Goal: Task Accomplishment & Management: Use online tool/utility

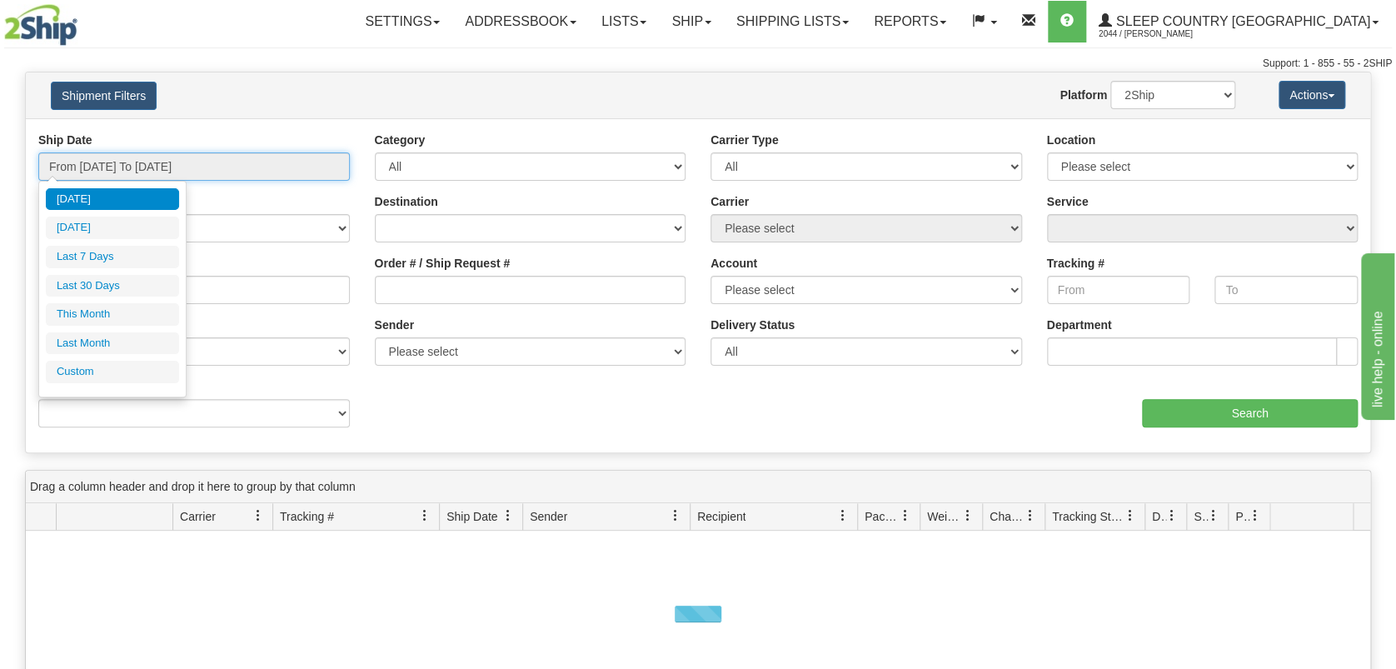
click at [232, 170] on input "From [DATE] To [DATE]" at bounding box center [194, 166] width 312 height 28
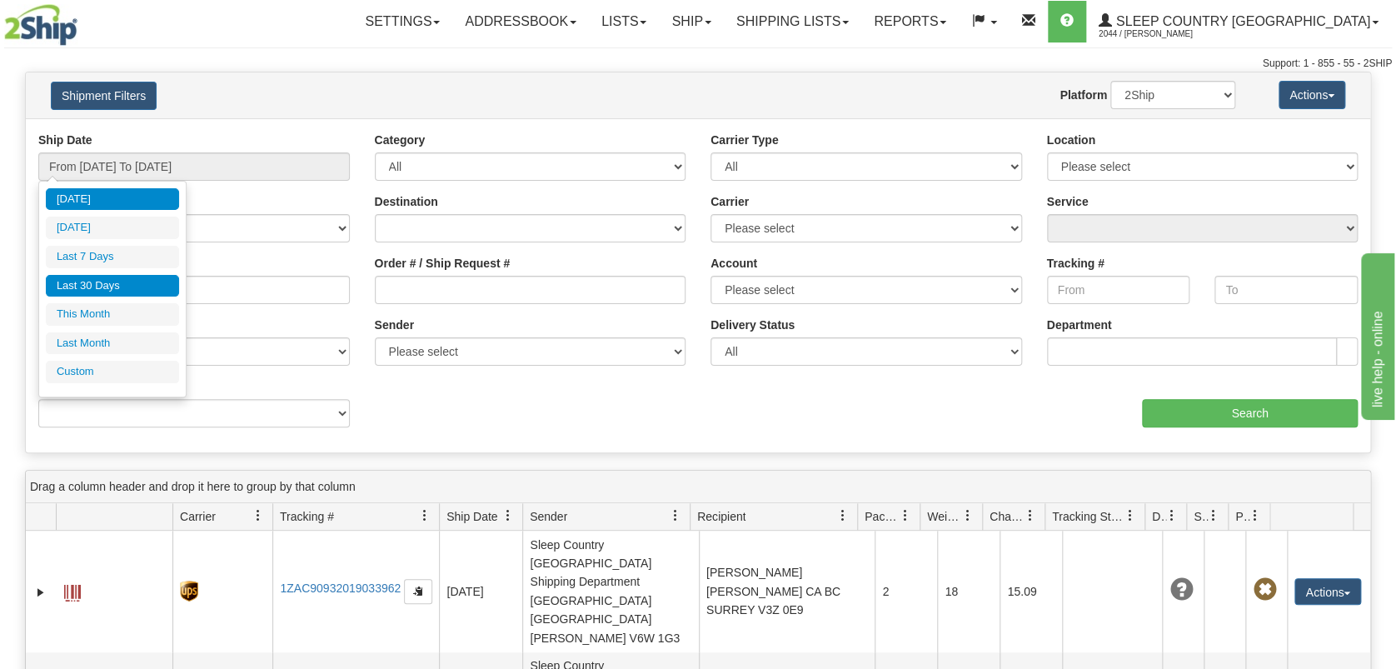
click at [153, 287] on li "Last 30 Days" at bounding box center [112, 286] width 133 height 22
type input "From [DATE] To [DATE]"
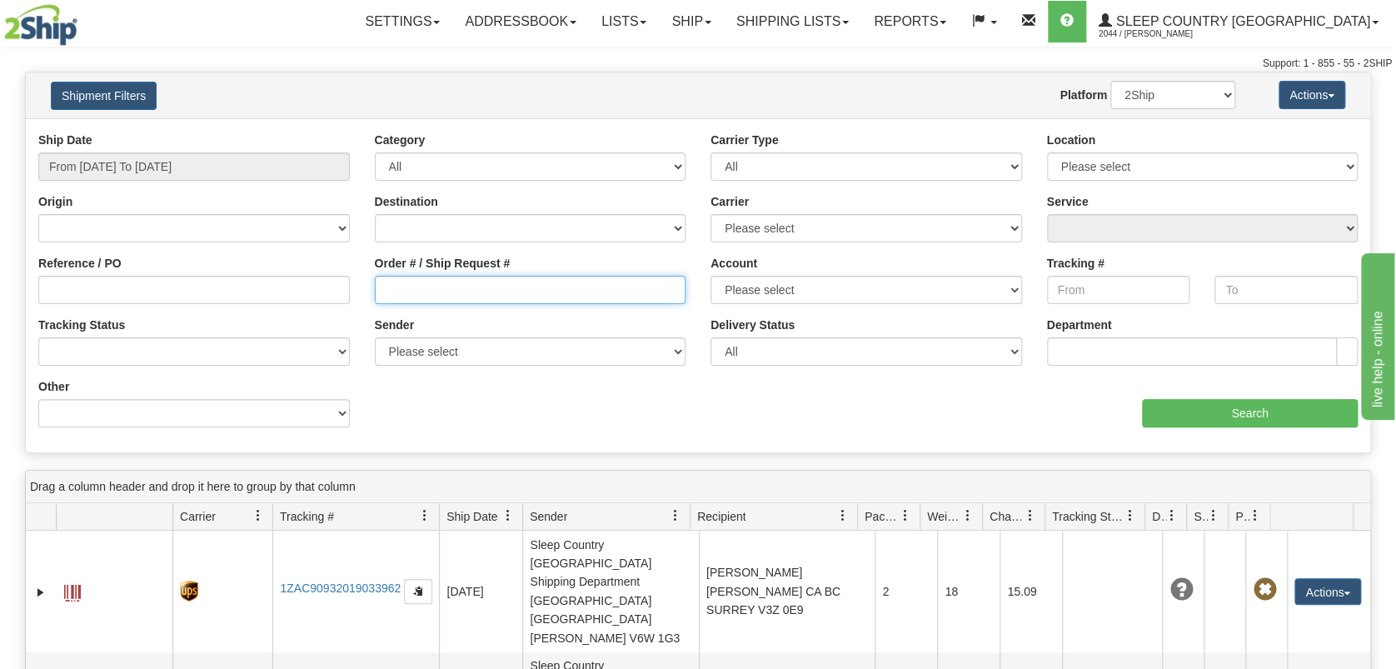
click at [437, 283] on input "Order # / Ship Request #" at bounding box center [531, 290] width 312 height 28
paste input "Cajón"
type input "Cajón"
click at [425, 298] on input "Order # / Ship Request #" at bounding box center [531, 290] width 312 height 28
paste input "9002I021086"
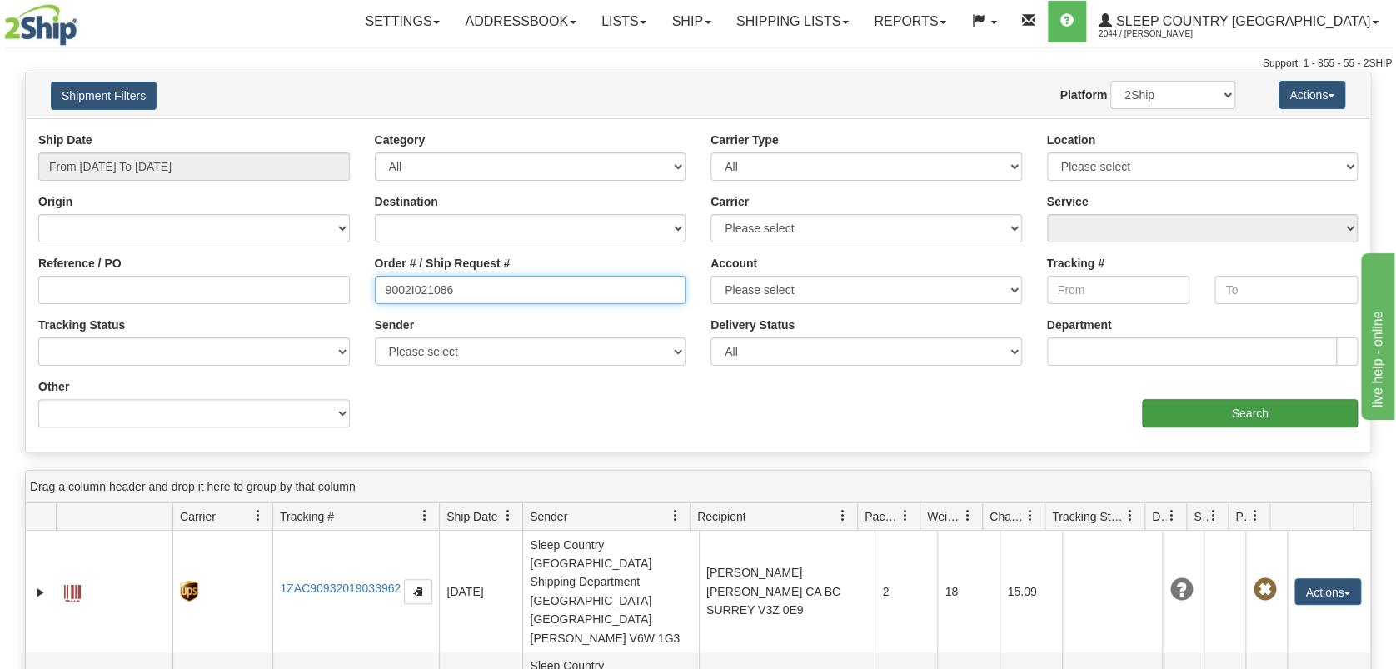
type input "9002I021086"
click at [1210, 412] on input "Search" at bounding box center [1250, 413] width 216 height 28
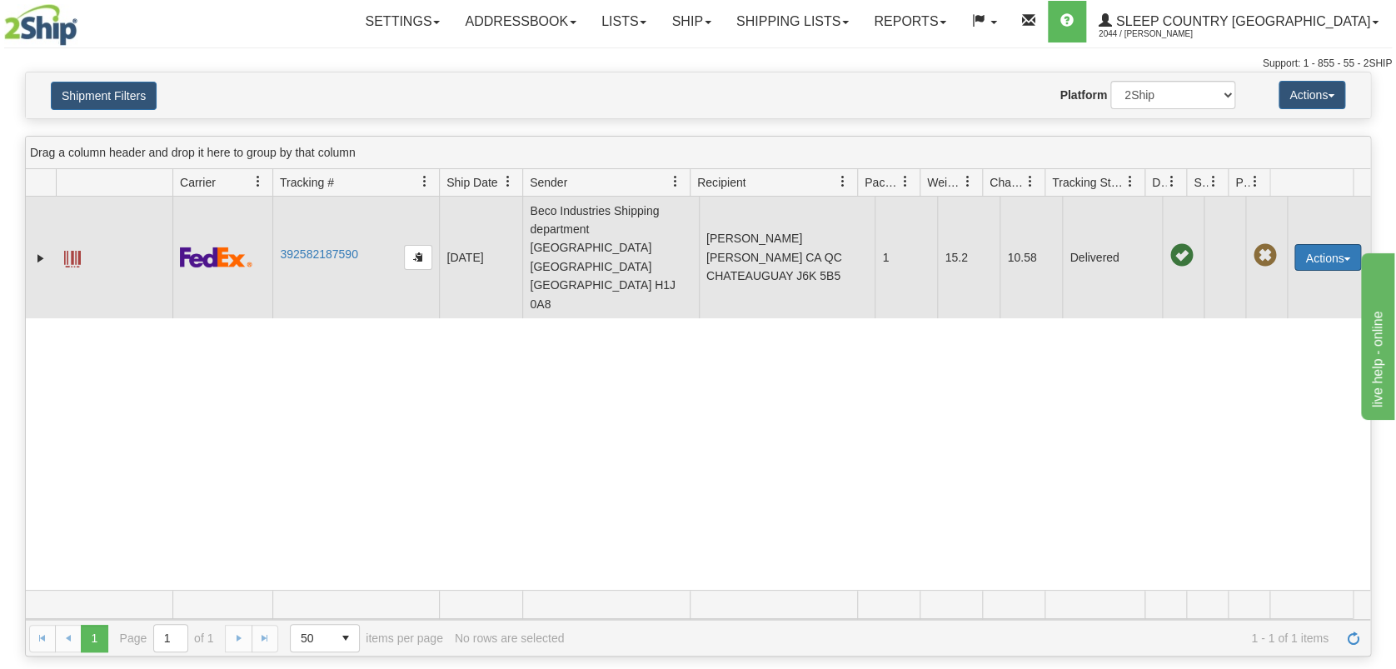
click at [1316, 244] on button "Actions" at bounding box center [1328, 257] width 67 height 27
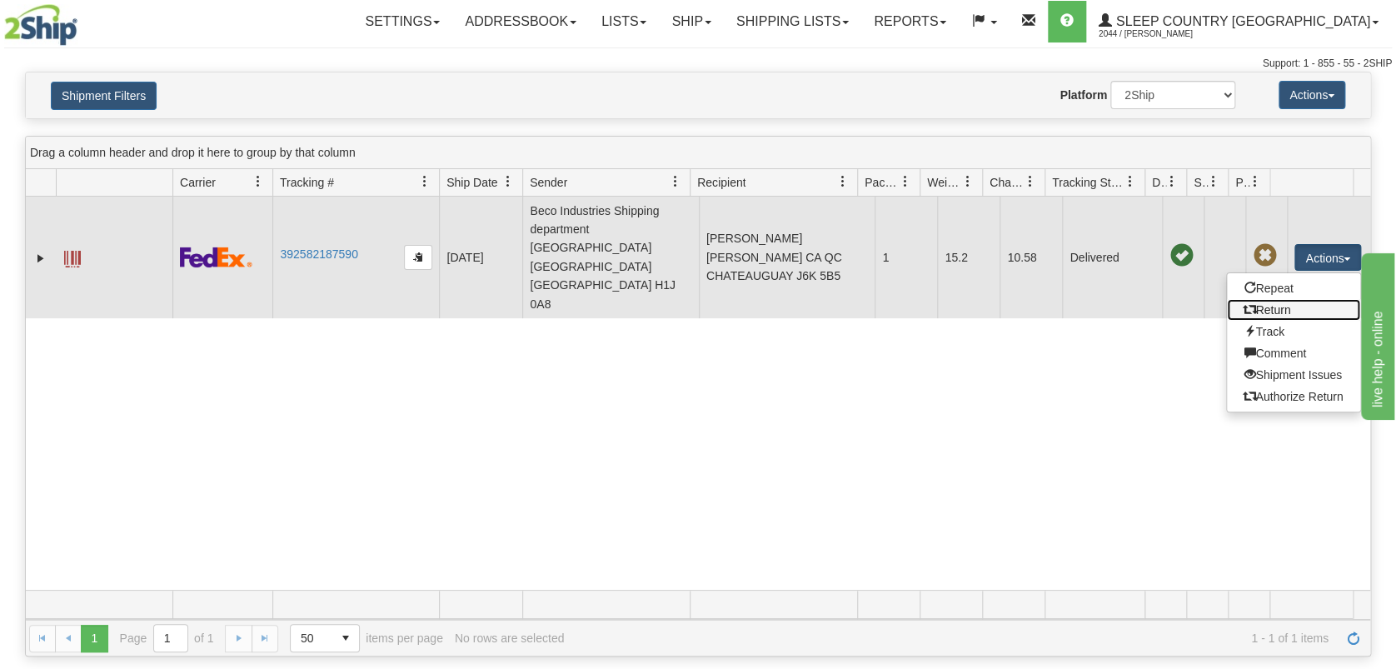
click at [1306, 299] on link "Return" at bounding box center [1293, 310] width 133 height 22
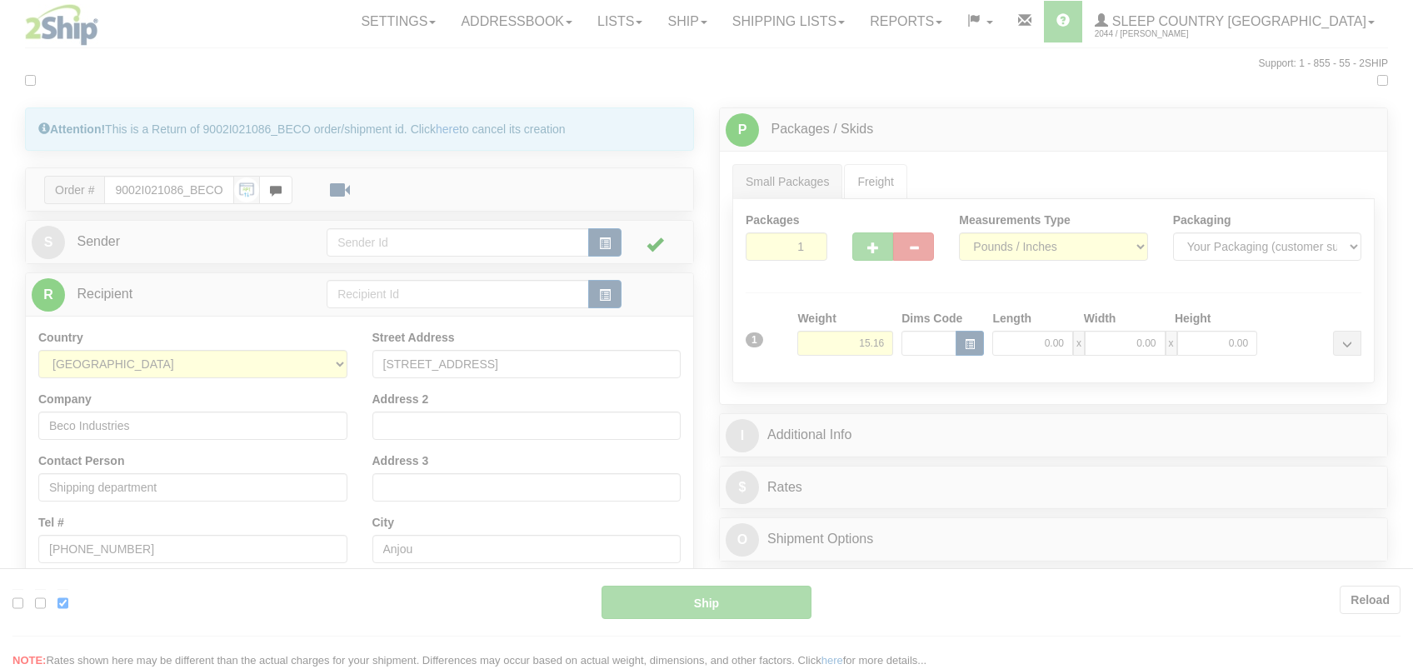
type input "92"
type input "12:18"
type input "16:00"
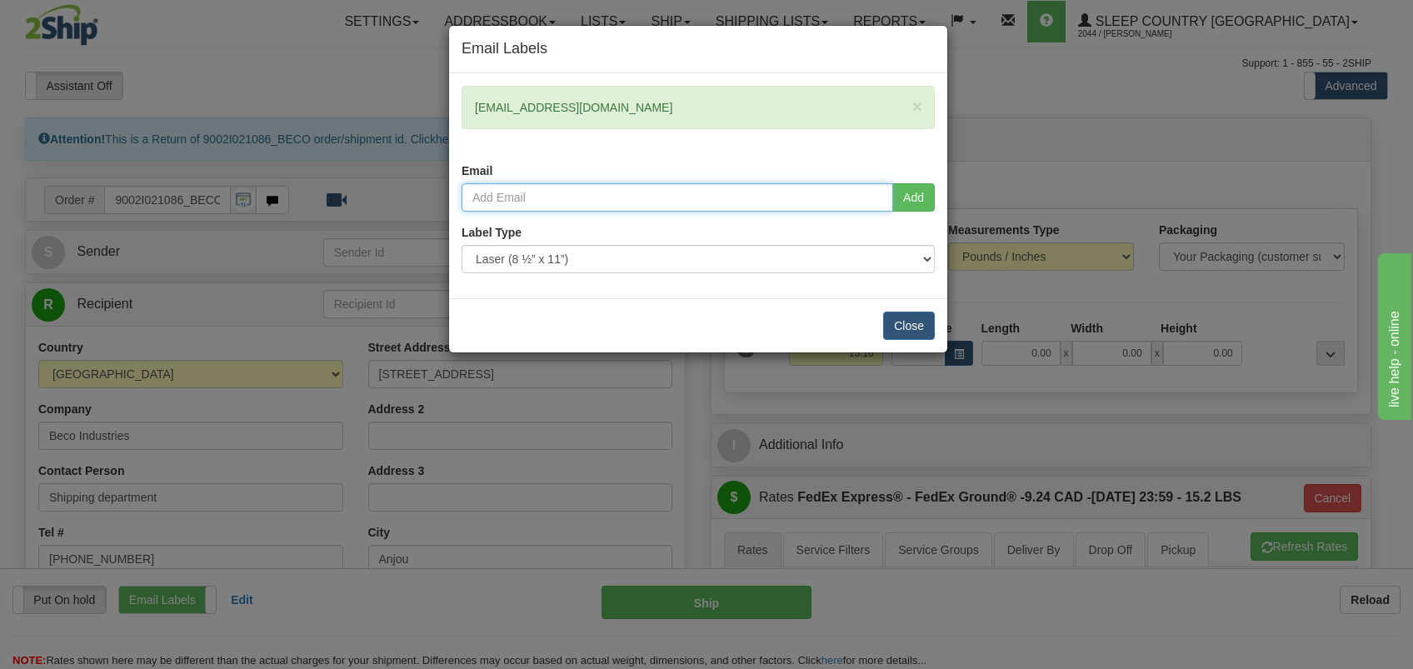
click at [540, 196] on input "email" at bounding box center [678, 197] width 432 height 28
click at [671, 198] on input "email" at bounding box center [678, 197] width 432 height 28
paste input "etienne.tabi@sleepcountry.ca"
type input "etienne.tabi@sleepcountry.ca"
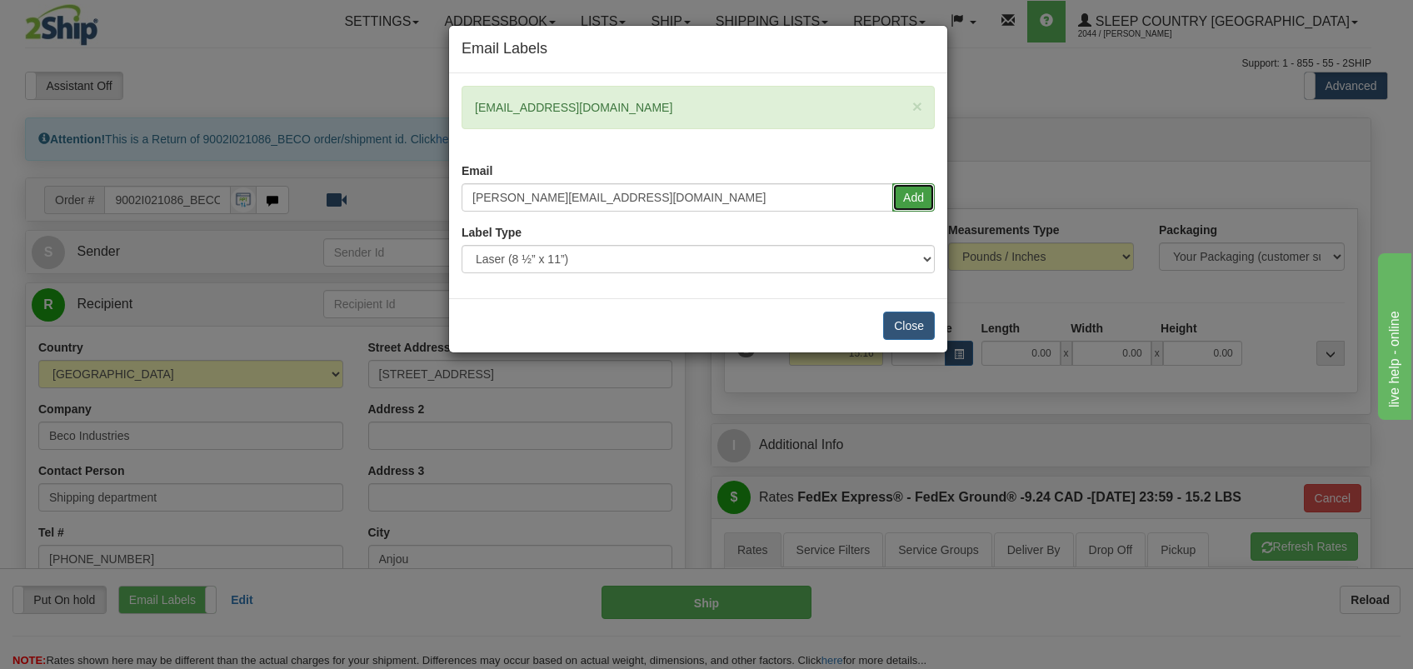
click at [921, 193] on button "Add" at bounding box center [913, 197] width 42 height 28
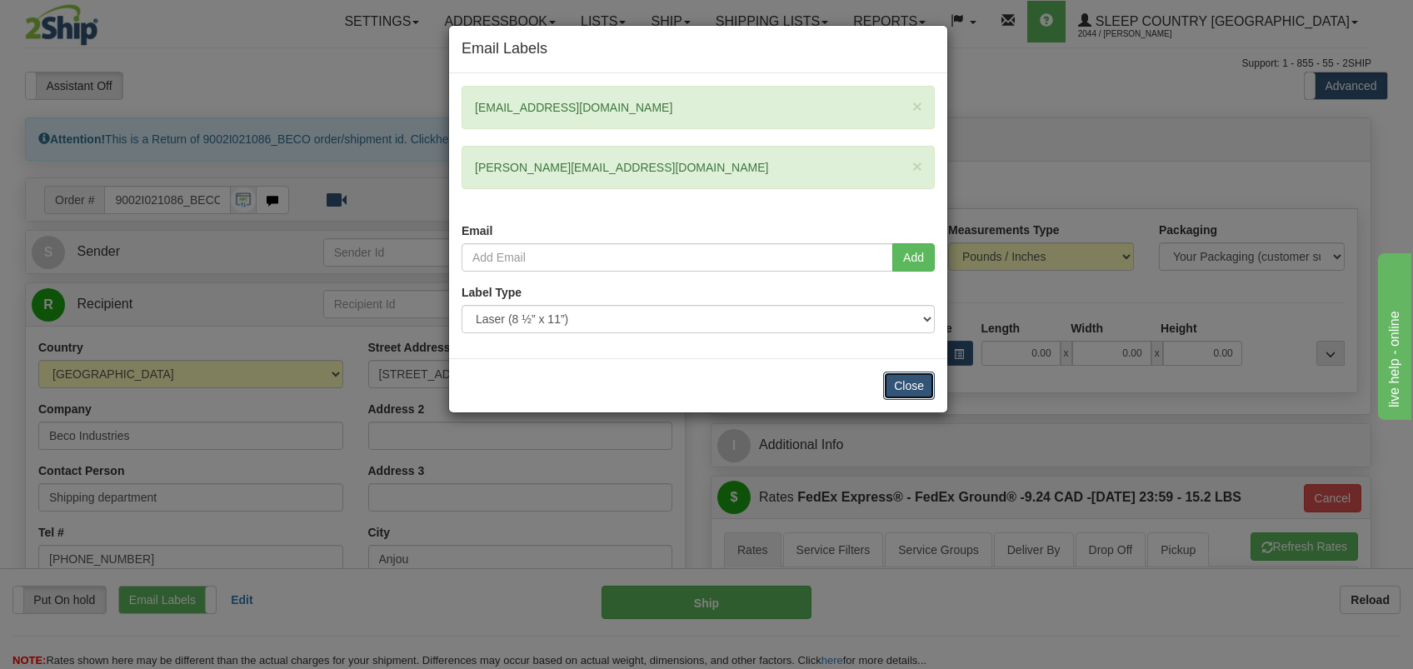
click at [917, 392] on button "Close" at bounding box center [909, 386] width 52 height 28
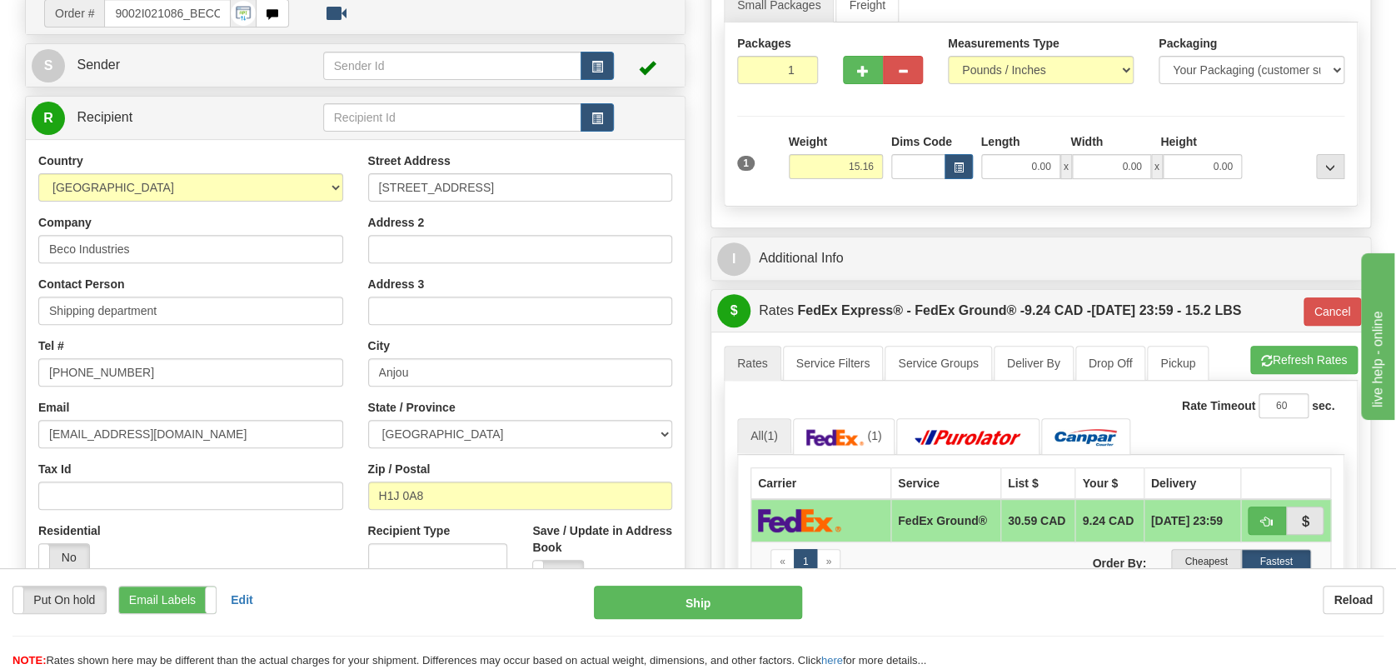
scroll to position [222, 0]
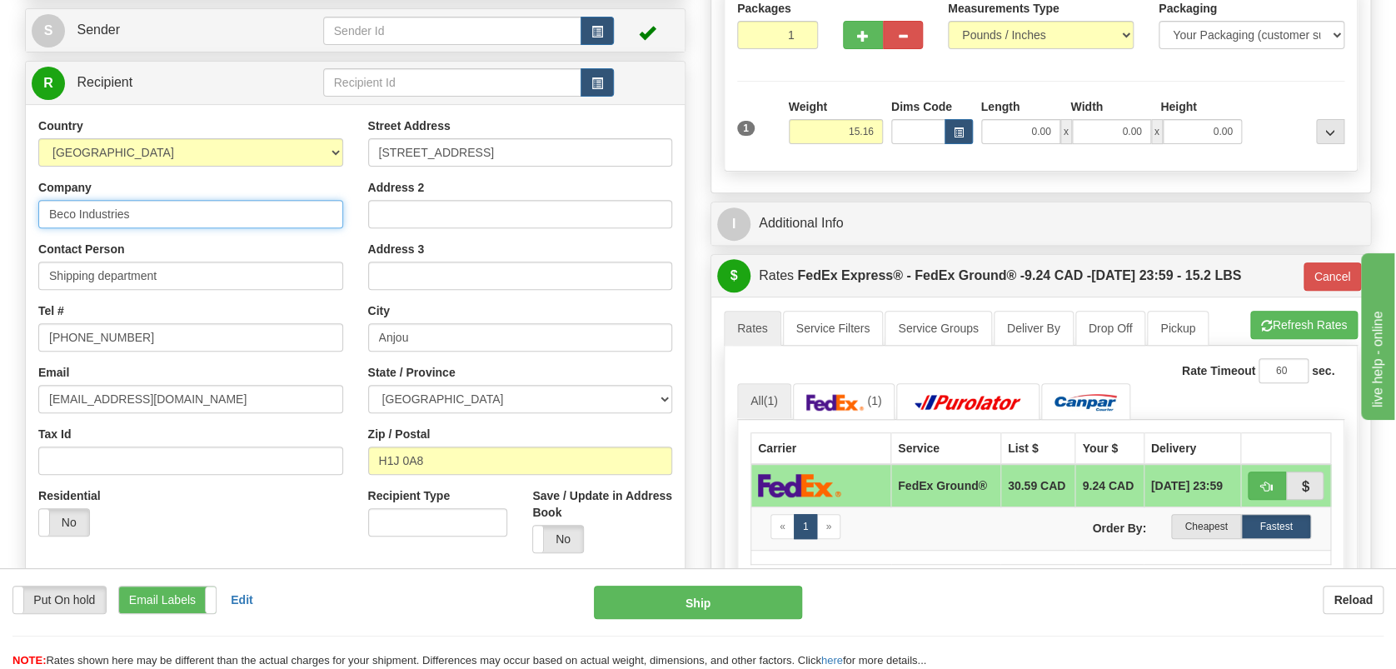
drag, startPoint x: 158, startPoint y: 212, endPoint x: -12, endPoint y: 215, distance: 170.0
click at [0, 215] on html "Training Course Close Toggle navigation Settings Shipping Preferences New Sende…" at bounding box center [698, 112] width 1396 height 669
type input "Sleep Country Canada DC-914"
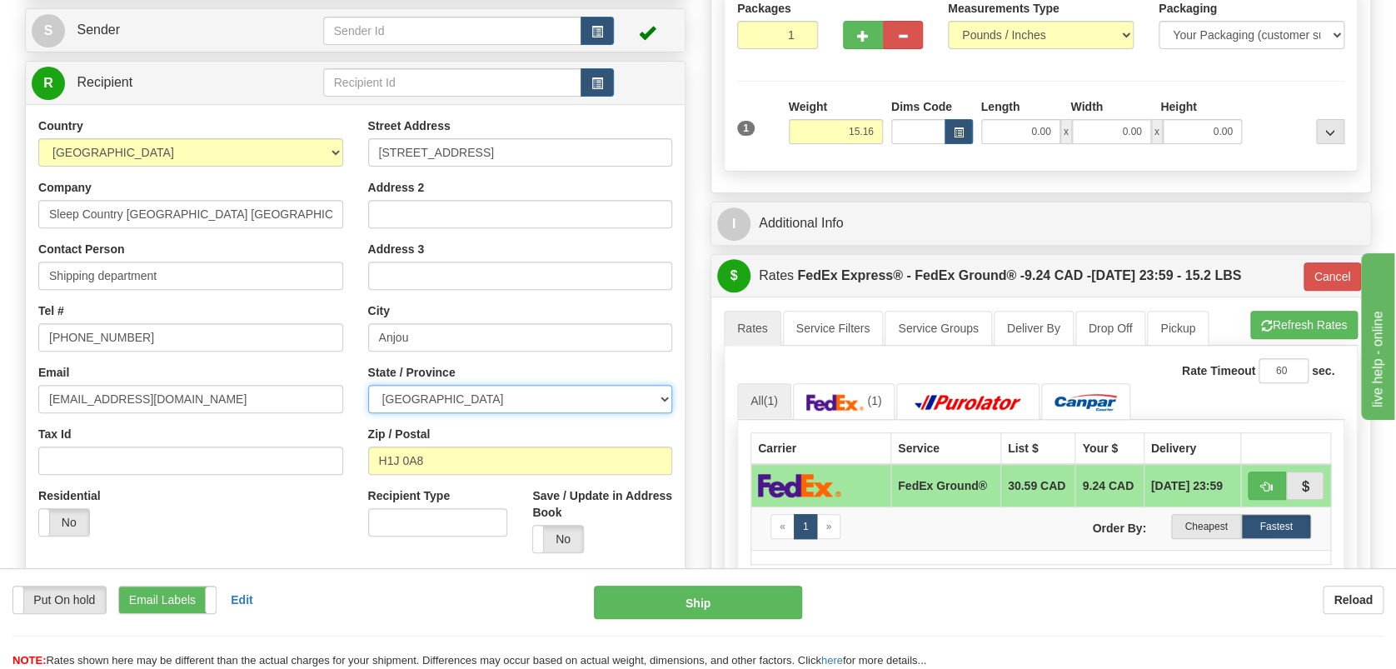
select select "ON"
drag, startPoint x: 184, startPoint y: 282, endPoint x: -23, endPoint y: 277, distance: 207.5
click at [0, 277] on html "Training Course Close Toggle navigation Settings Shipping Preferences New Sende…" at bounding box center [698, 112] width 1396 height 669
click at [187, 320] on div "Tel # 514 353-9060" at bounding box center [190, 326] width 305 height 49
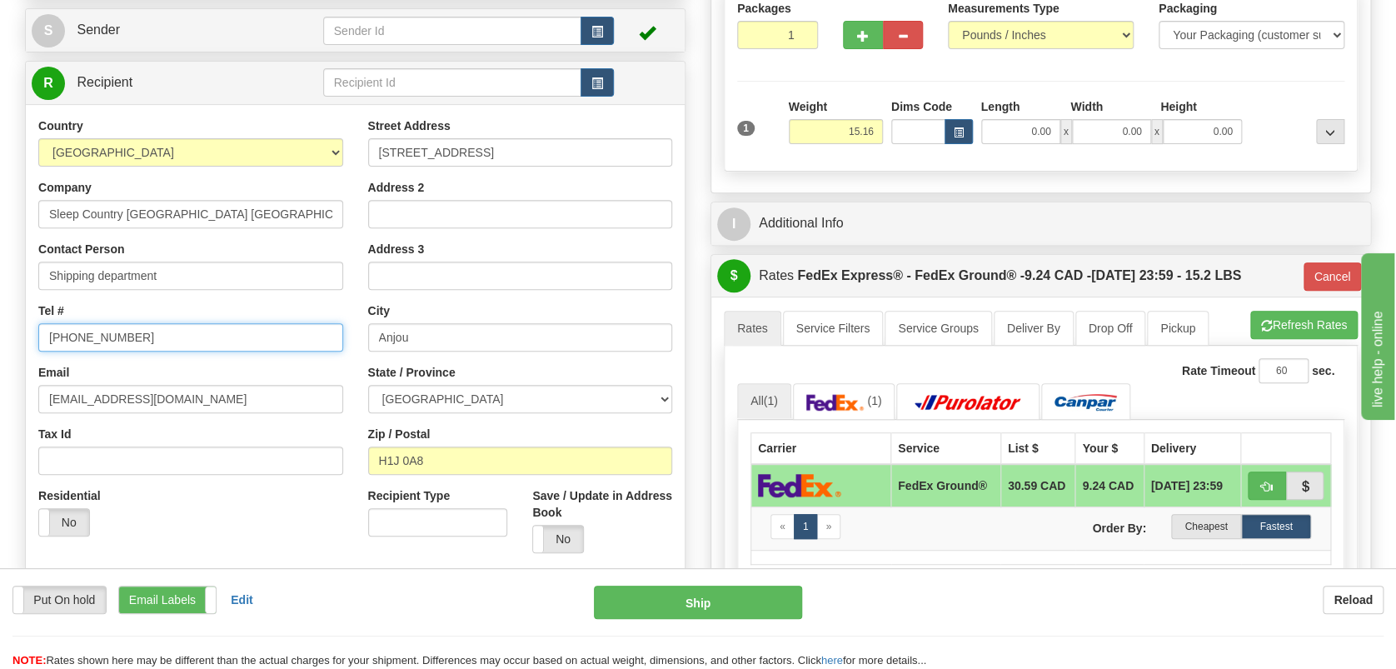
drag, startPoint x: 8, startPoint y: 327, endPoint x: -26, endPoint y: 329, distance: 34.3
click at [0, 329] on html "Training Course Close Toggle navigation Settings Shipping Preferences New Sende…" at bounding box center [698, 112] width 1396 height 669
type input "1-888-753-3788"
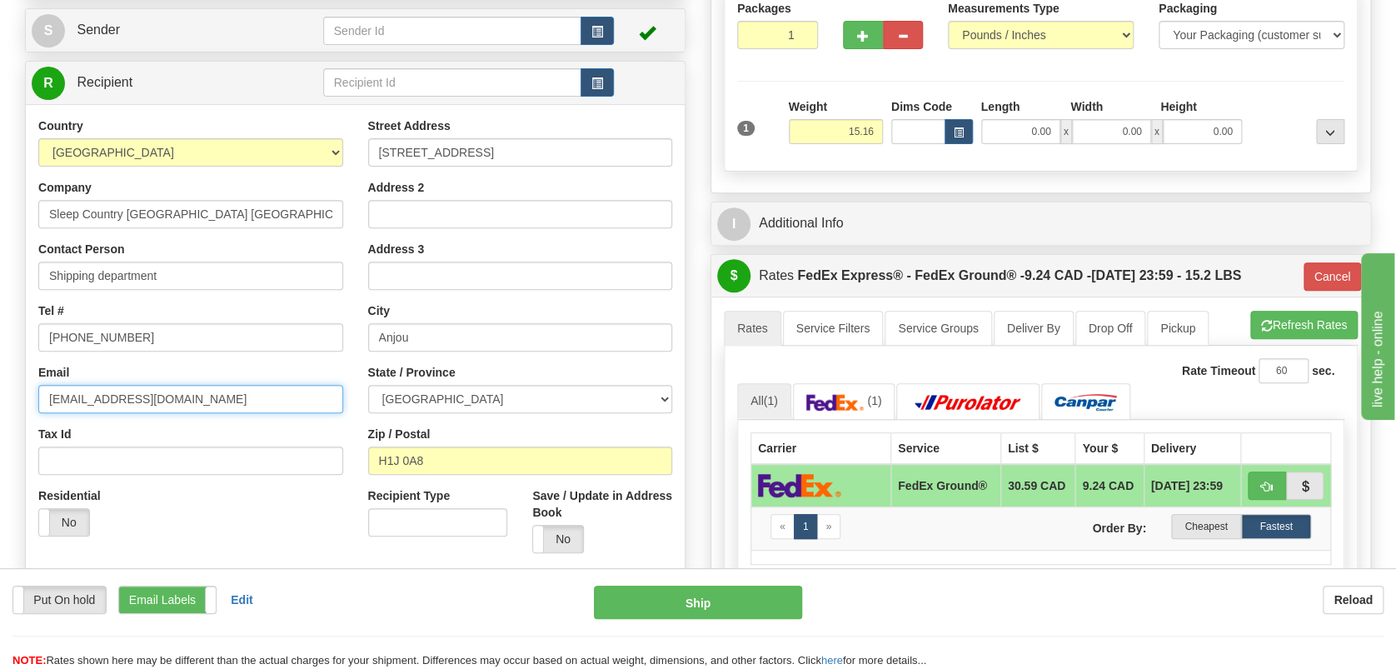
click at [226, 400] on input "sessaf@becoindustries.com" at bounding box center [190, 399] width 305 height 28
drag, startPoint x: 240, startPoint y: 399, endPoint x: -14, endPoint y: 399, distance: 254.1
click at [0, 399] on html "Training Course Close Toggle navigation Settings Shipping Preferences New Sende…" at bounding box center [698, 112] width 1396 height 669
paste input "allsupervisors-914@sleepcountry.ca"
type input "allsupervisors-914@sleepcountry.ca"
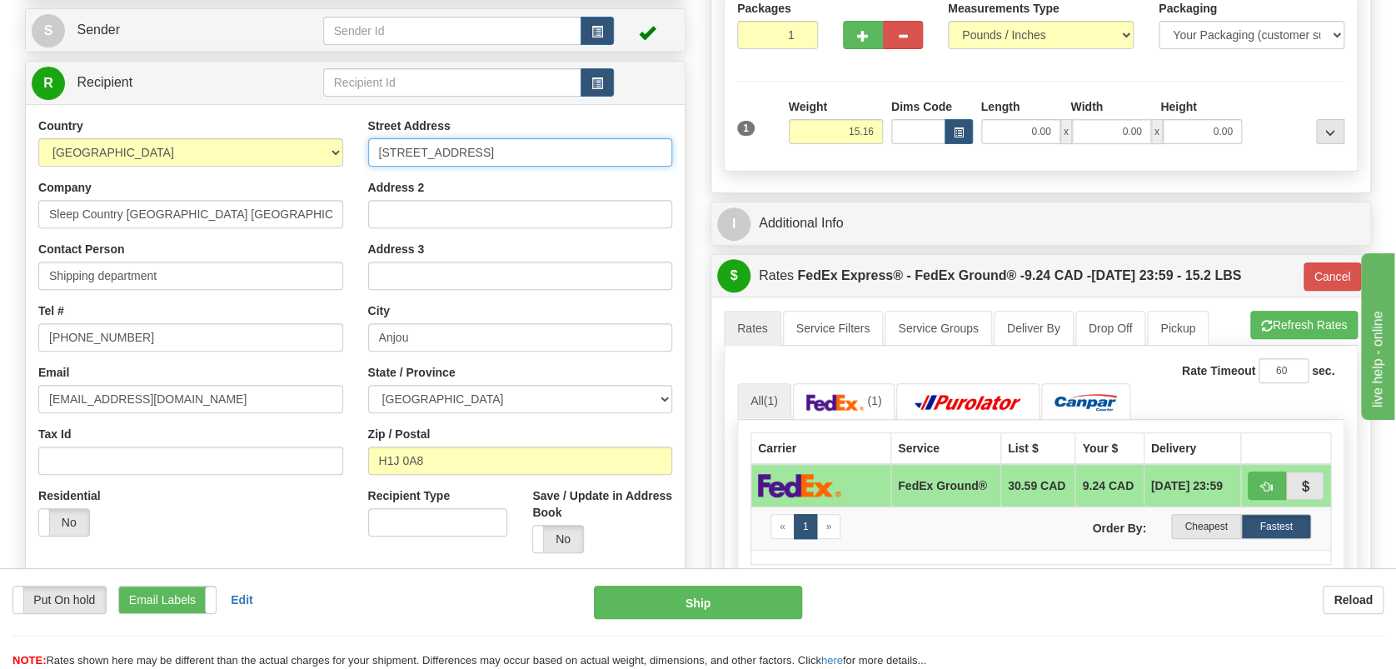
paste input "520 COLLEGE ST EAST"
drag, startPoint x: 487, startPoint y: 147, endPoint x: 315, endPoint y: 151, distance: 171.7
click at [317, 149] on div "Country AFGHANISTAN ALAND ISLANDS ALBANIA ALGERIA AMERICAN SAMOA ANDORRA ANGOLA…" at bounding box center [355, 341] width 659 height 448
type input "520 COLLEGE ST EAST"
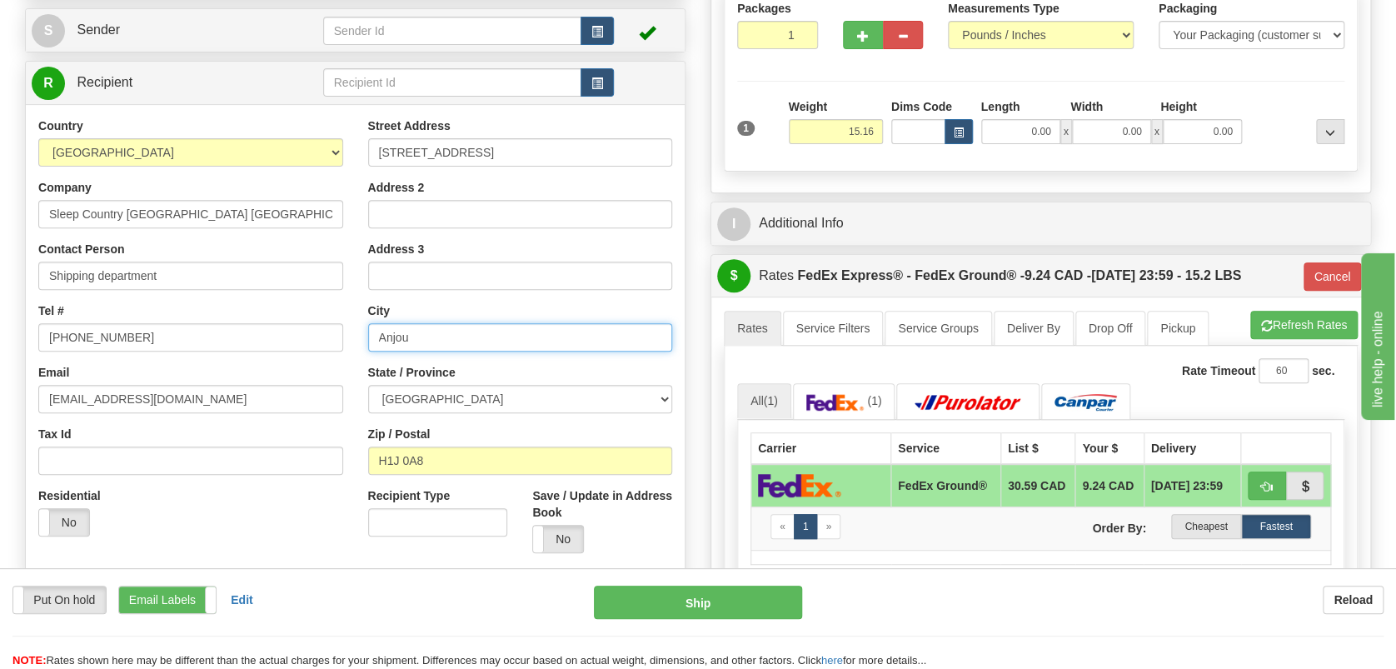
click at [375, 332] on input "Anjou" at bounding box center [520, 337] width 305 height 28
drag, startPoint x: 421, startPoint y: 333, endPoint x: 330, endPoint y: 333, distance: 90.8
click at [330, 333] on div "Country AFGHANISTAN ALAND ISLANDS ALBANIA ALGERIA AMERICAN SAMOA ANDORRA ANGOLA…" at bounding box center [355, 341] width 659 height 448
type input "BELLEVILLE"
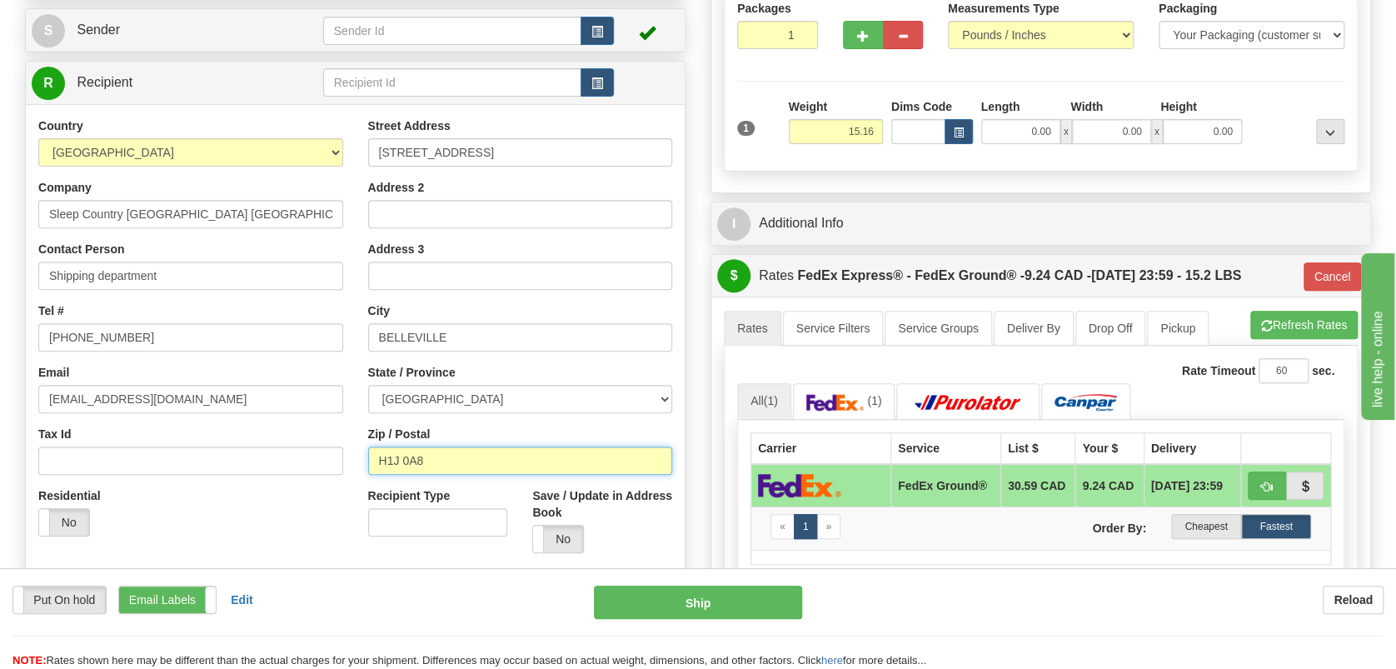
click at [453, 462] on input "H1J 0A8" at bounding box center [520, 461] width 305 height 28
drag, startPoint x: 438, startPoint y: 455, endPoint x: 322, endPoint y: 458, distance: 115.9
click at [312, 455] on div "Country AFGHANISTAN ALAND ISLANDS ALBANIA ALGERIA AMERICAN SAMOA ANDORRA ANGOLA…" at bounding box center [355, 341] width 659 height 448
paste input "K8N 4Z6"
type input "K8N 4Z6"
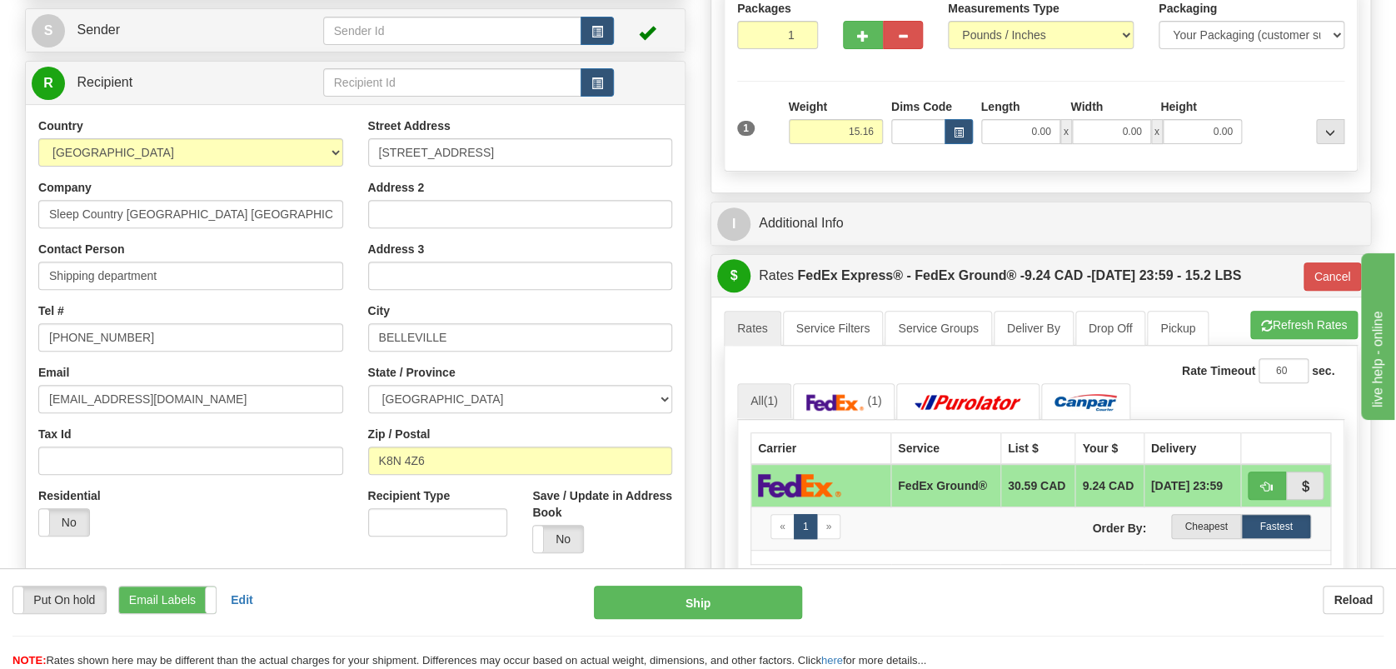
click at [329, 567] on div "Country AFGHANISTAN ALAND ISLANDS ALBANIA ALGERIA AMERICAN SAMOA ANDORRA ANGOLA…" at bounding box center [355, 341] width 659 height 474
type input "92"
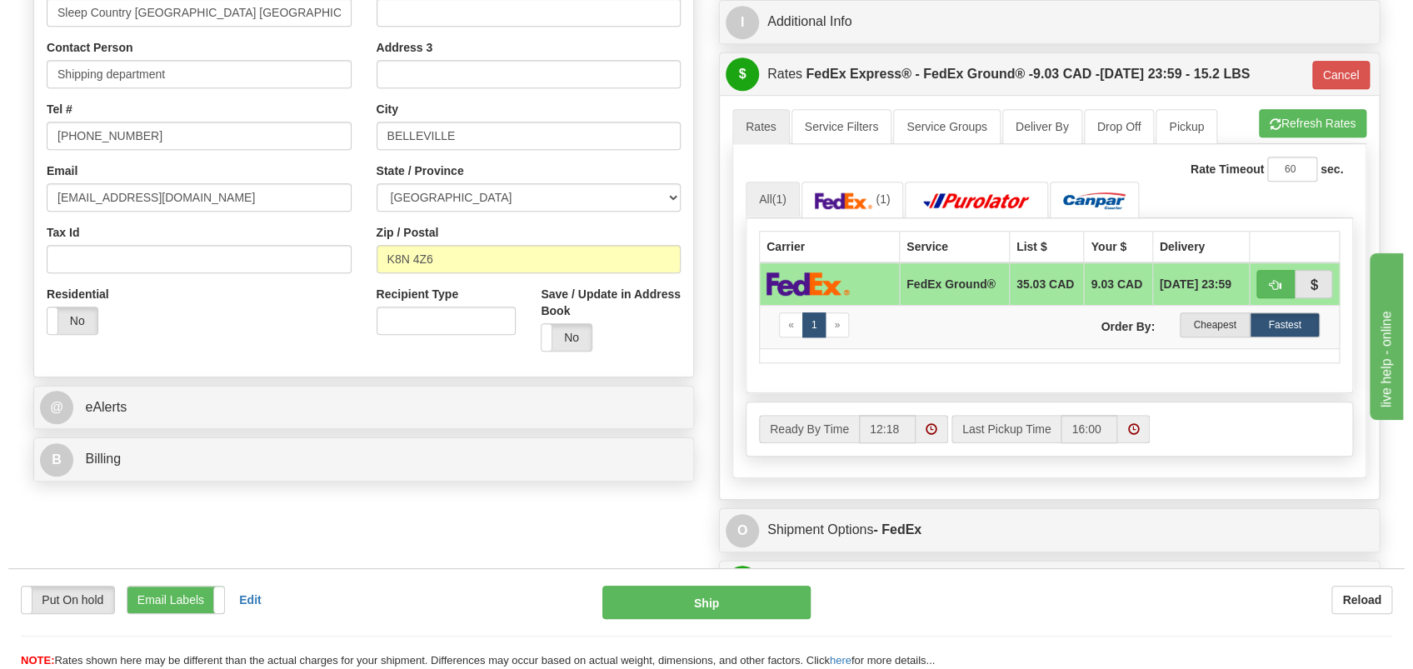
scroll to position [444, 0]
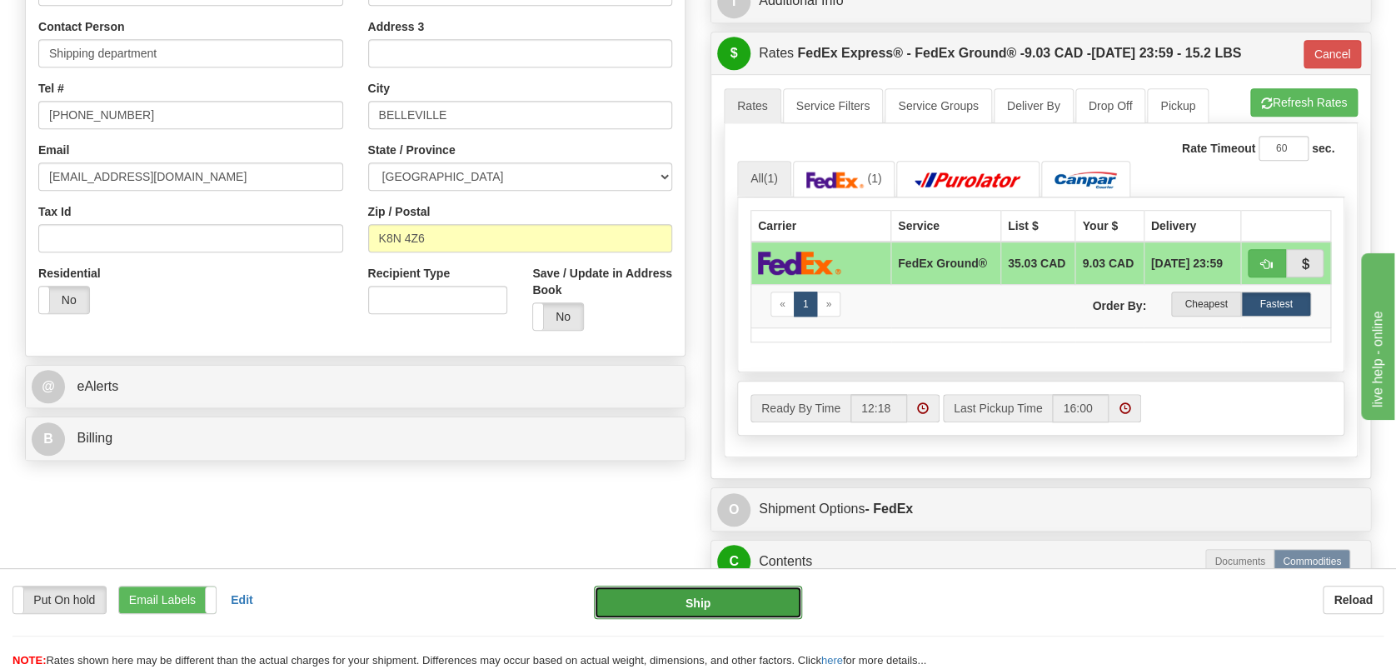
click at [737, 592] on button "Ship" at bounding box center [697, 602] width 207 height 33
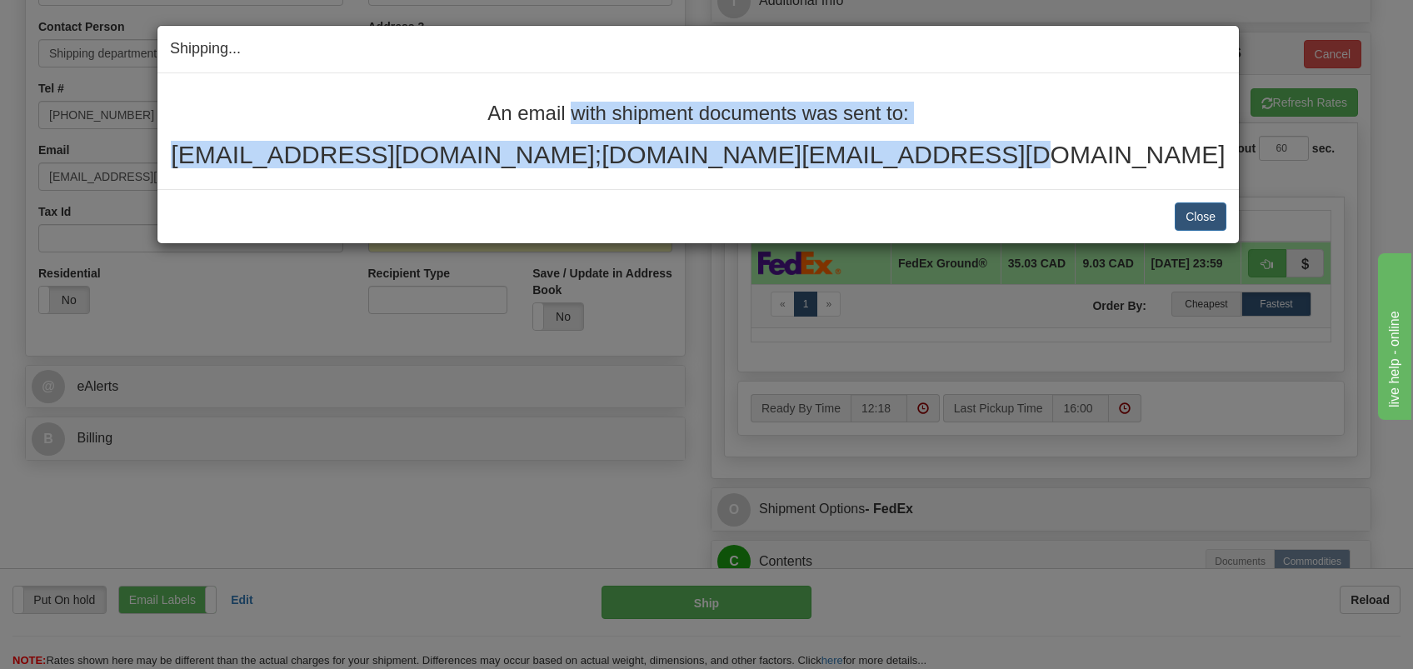
drag, startPoint x: 487, startPoint y: 105, endPoint x: 1092, endPoint y: 171, distance: 609.3
click at [1092, 171] on div "An email with shipment documents was sent to: mlmarquis13@gmail.com;etienne.tab…" at bounding box center [697, 131] width 1081 height 116
copy div "An email with shipment documents was sent to: mlmarquis13@gmail.com;etienne.tab…"
drag, startPoint x: 1092, startPoint y: 171, endPoint x: 1084, endPoint y: 219, distance: 49.0
click at [1189, 222] on button "Close" at bounding box center [1201, 216] width 52 height 28
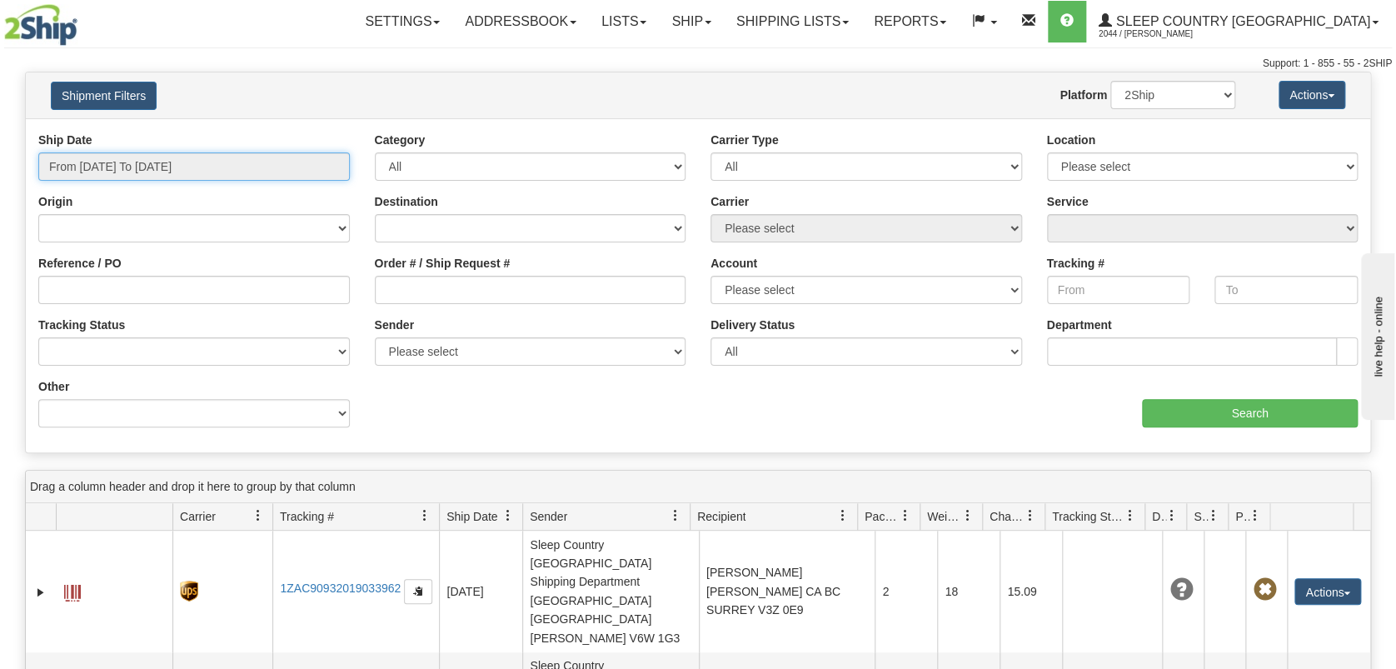
click at [182, 152] on input "From [DATE] To [DATE]" at bounding box center [194, 166] width 312 height 28
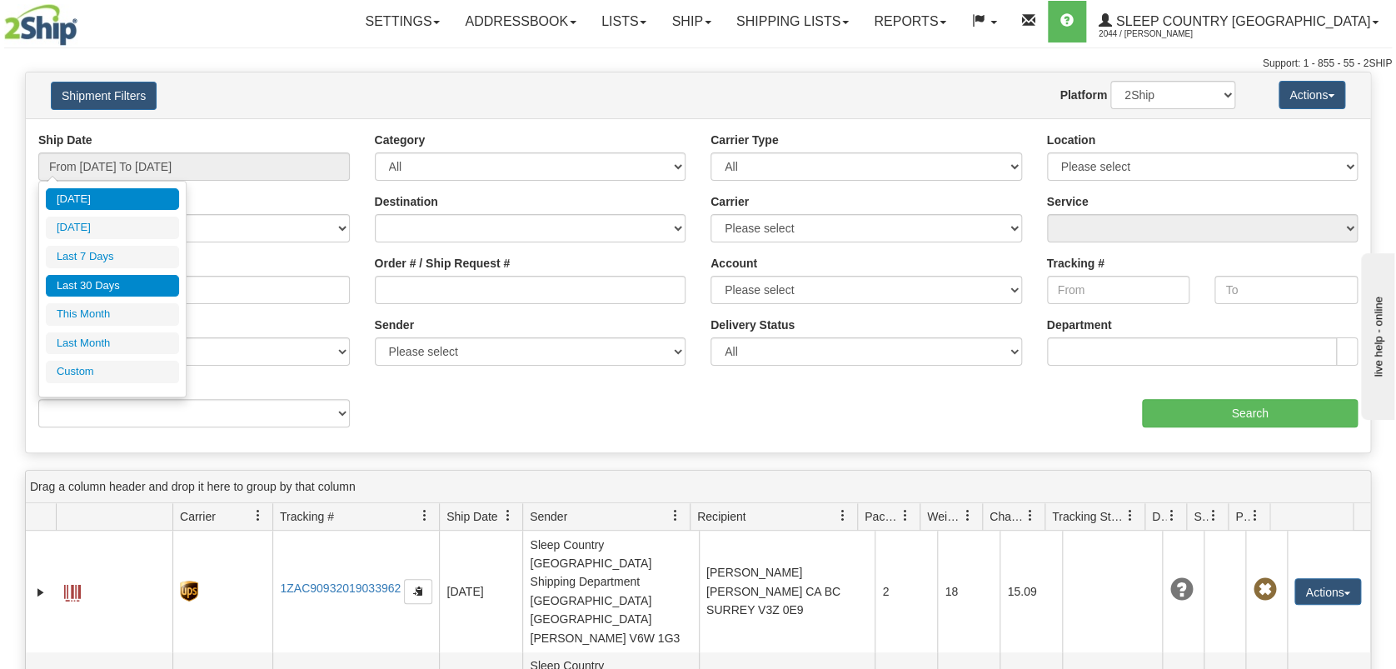
click at [160, 280] on li "Last 30 Days" at bounding box center [112, 286] width 133 height 22
type input "From [DATE] To [DATE]"
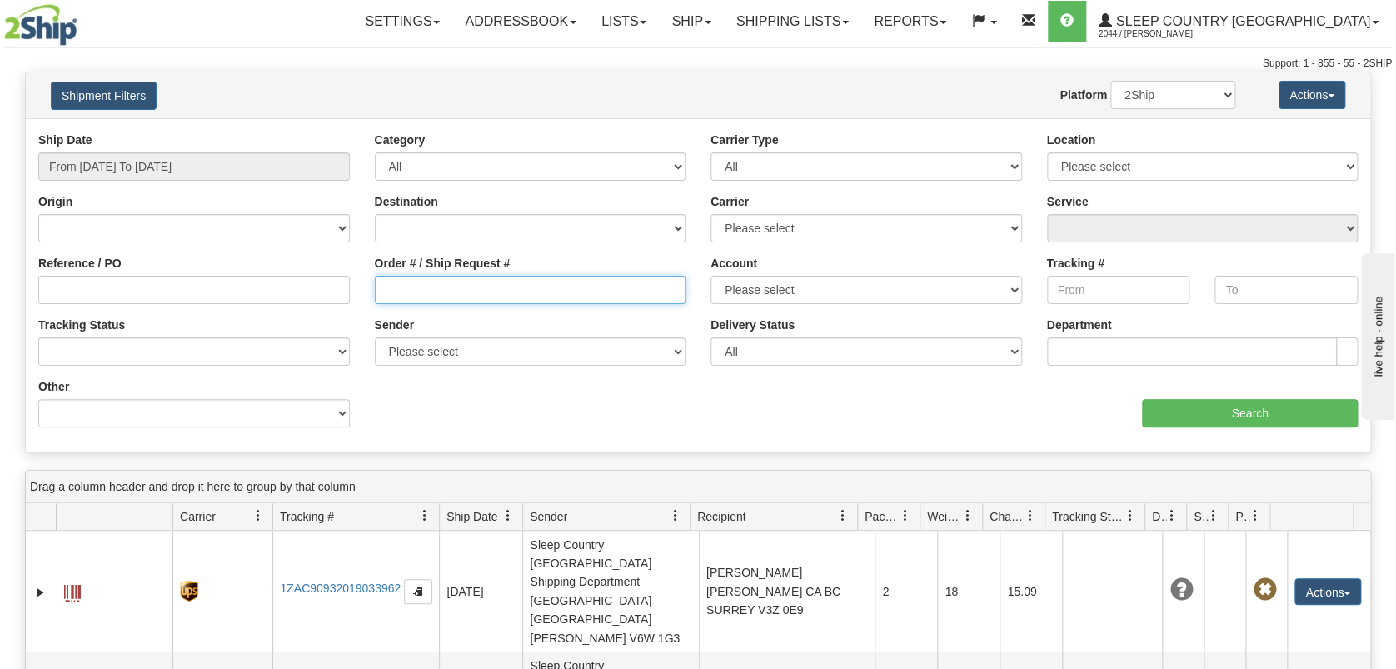
click at [433, 287] on input "Order # / Ship Request #" at bounding box center [531, 290] width 312 height 28
paste input "1049591"
type input "1049591"
click at [1237, 403] on input "Search" at bounding box center [1250, 413] width 216 height 28
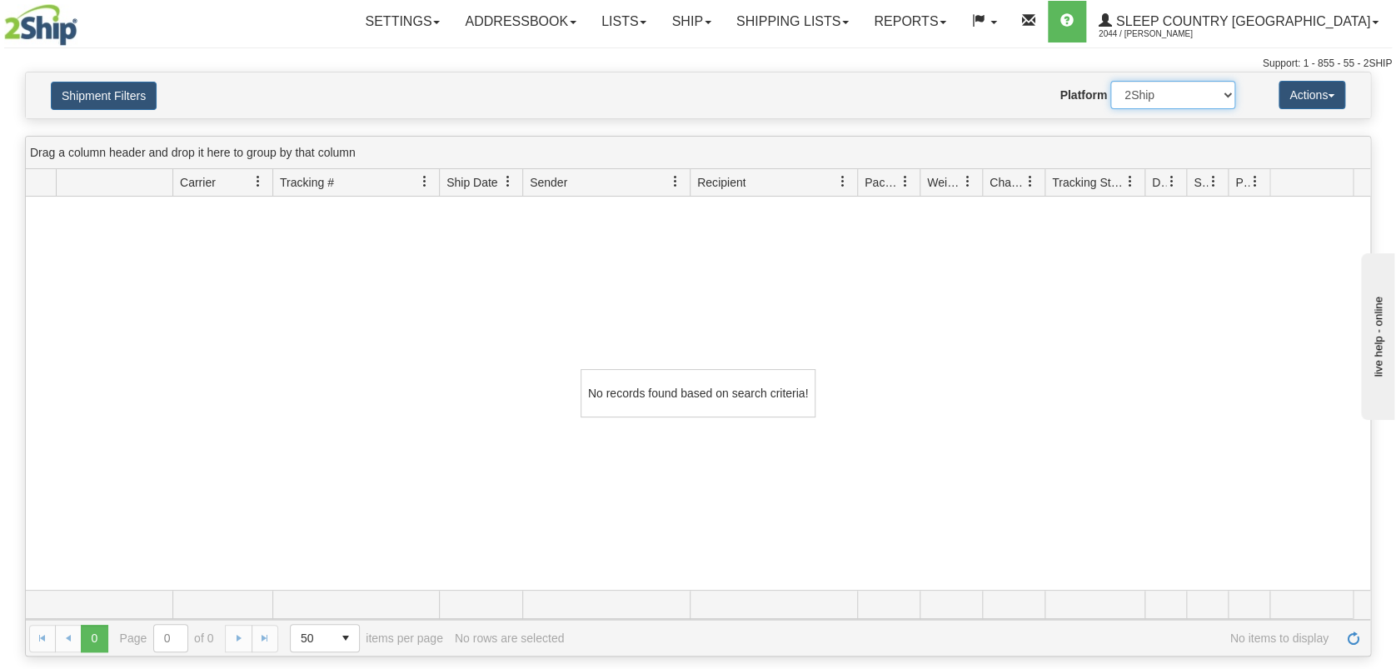
click at [1227, 88] on select "2Ship Imported" at bounding box center [1173, 95] width 125 height 28
select select "1"
click at [1111, 81] on select "2Ship Imported" at bounding box center [1173, 95] width 125 height 28
